Goal: Transaction & Acquisition: Obtain resource

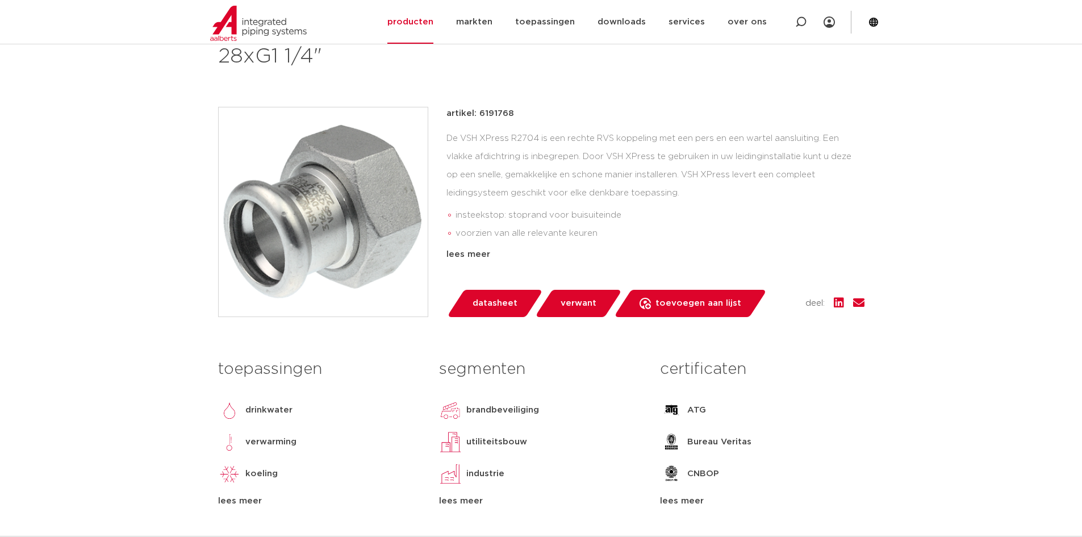
scroll to position [227, 0]
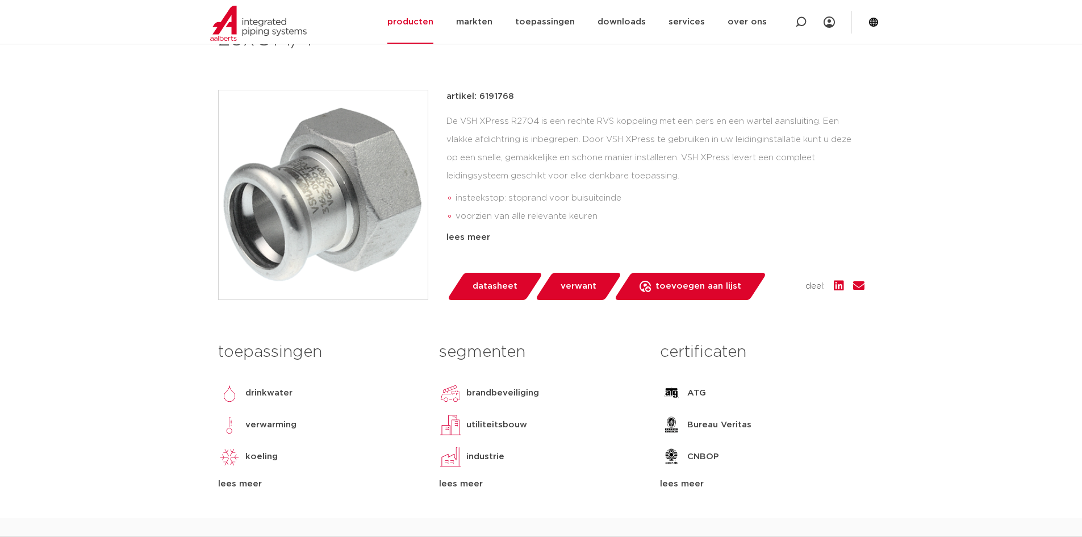
click at [572, 288] on span "verwant" at bounding box center [579, 286] width 36 height 18
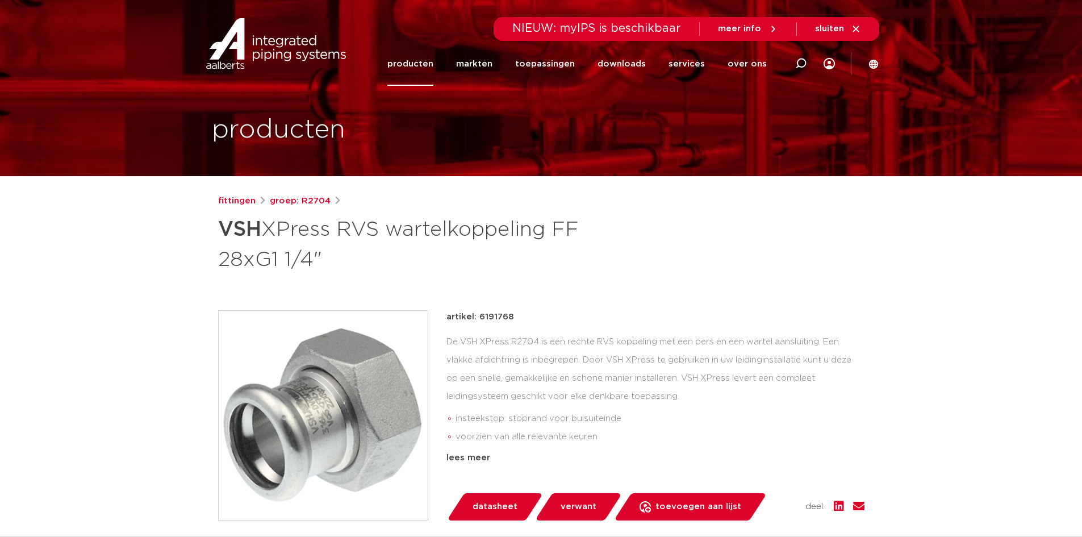
scroll to position [234, 0]
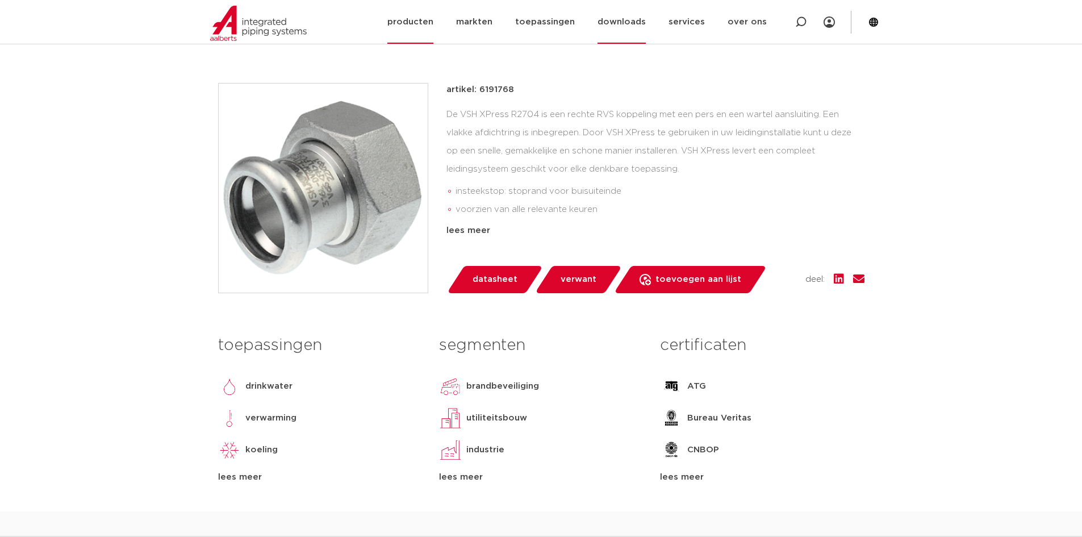
click at [636, 28] on link "downloads" at bounding box center [621, 22] width 48 height 44
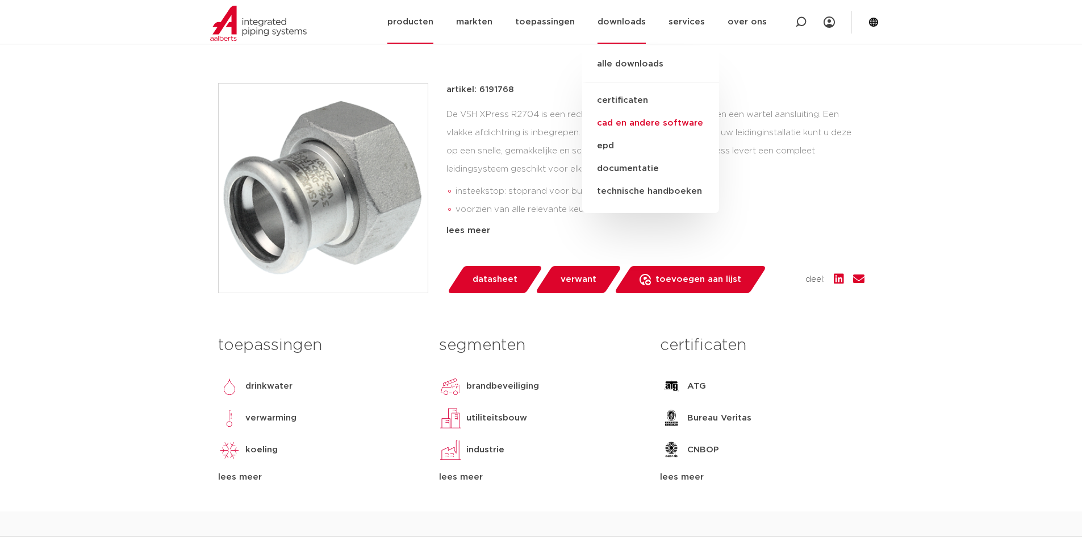
click at [643, 123] on link "cad en andere software" at bounding box center [650, 123] width 137 height 23
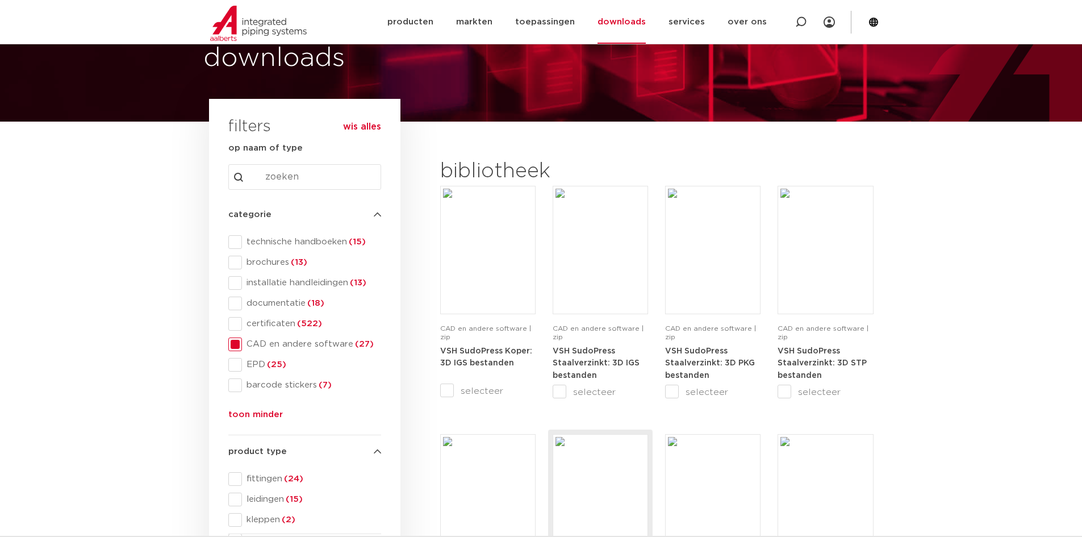
scroll to position [57, 0]
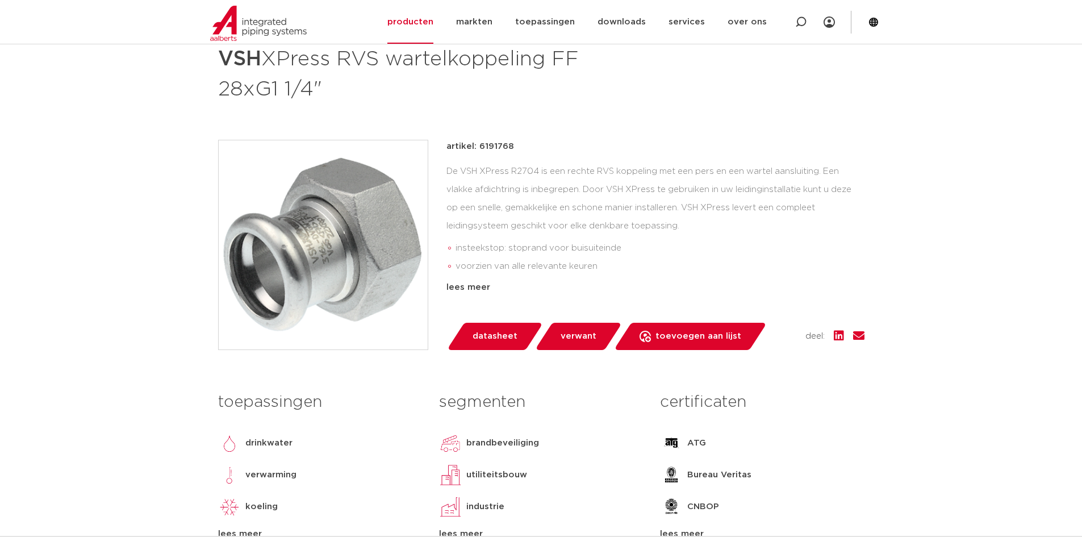
scroll to position [120, 0]
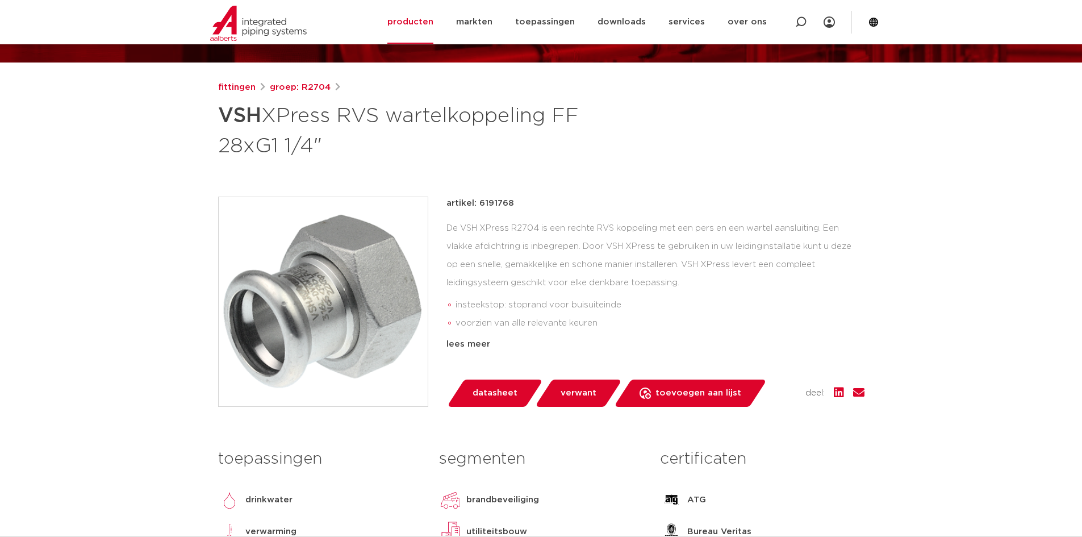
drag, startPoint x: 509, startPoint y: 202, endPoint x: 475, endPoint y: 209, distance: 34.9
click at [475, 209] on div "artikel: 6191768" at bounding box center [655, 203] width 418 height 14
copy p "6191768"
click at [633, 25] on link "downloads" at bounding box center [621, 22] width 48 height 44
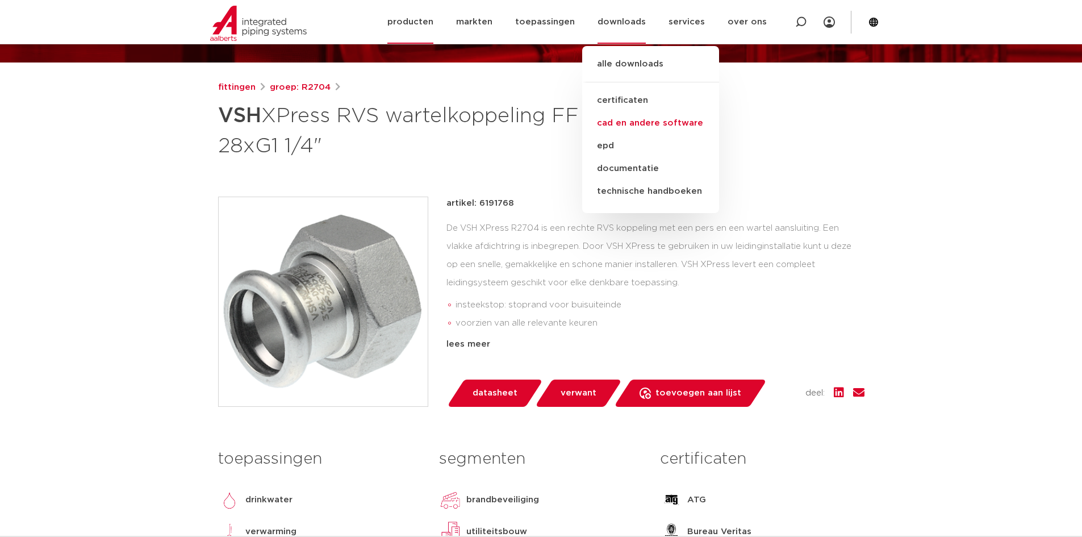
click at [620, 124] on link "cad en andere software" at bounding box center [650, 123] width 137 height 23
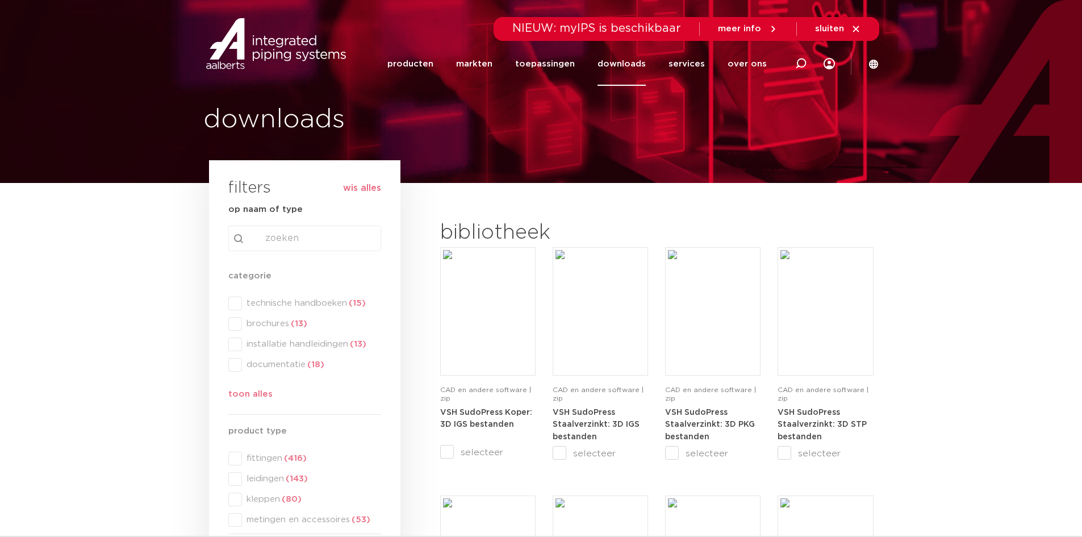
click at [334, 245] on div "search Search content Clear" at bounding box center [304, 238] width 153 height 26
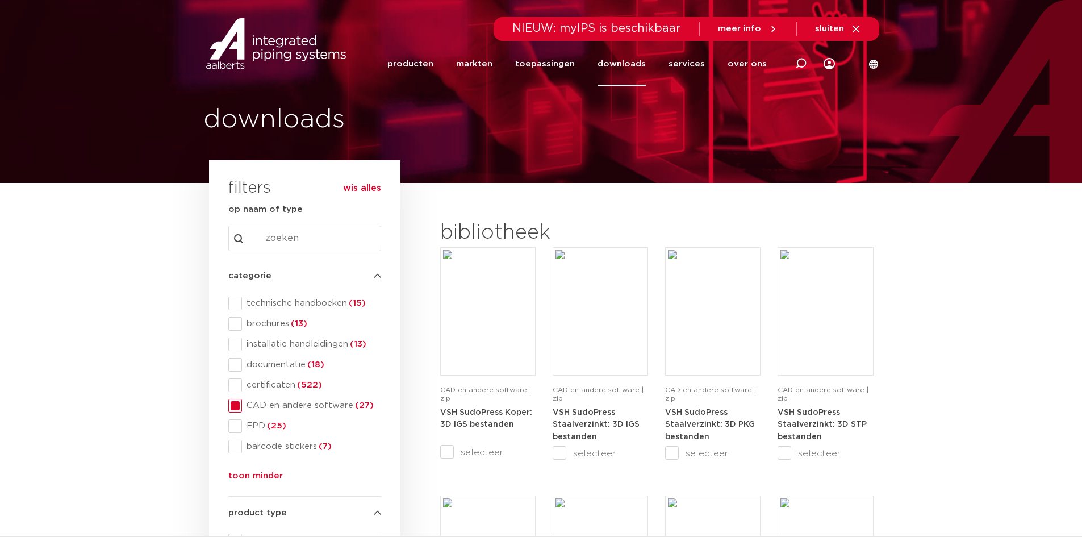
click at [315, 244] on input "Search content" at bounding box center [304, 238] width 153 height 26
paste input "6191768"
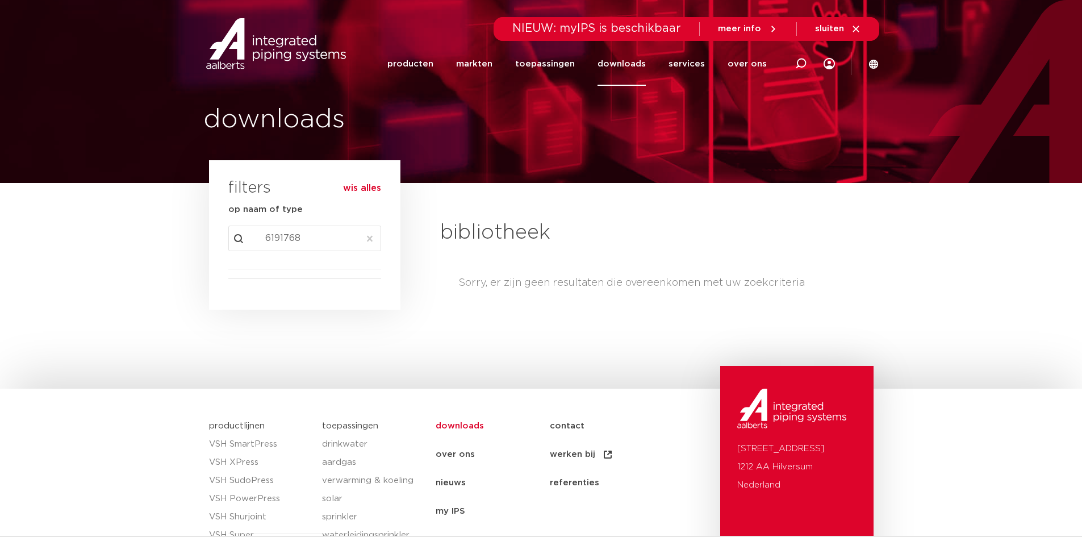
click at [266, 237] on input "6191768" at bounding box center [304, 238] width 153 height 26
type input "6191768"
